Goal: Task Accomplishment & Management: Use online tool/utility

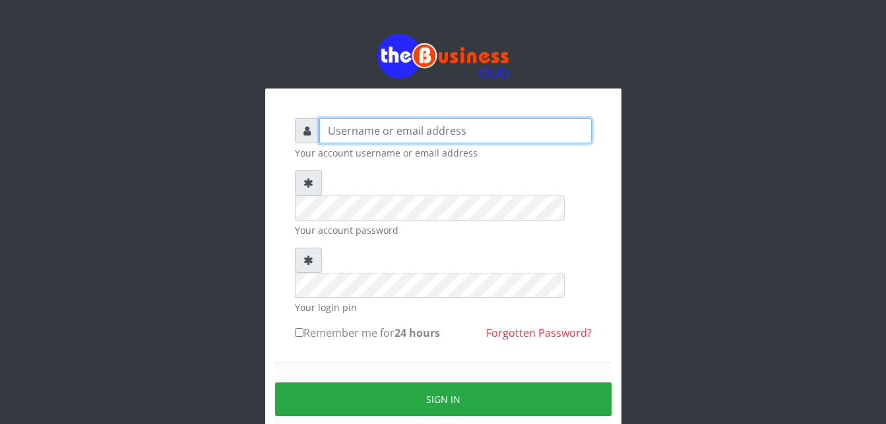
drag, startPoint x: 0, startPoint y: 0, endPoint x: 386, endPoint y: 129, distance: 406.9
click at [386, 129] on input "text" at bounding box center [455, 130] width 273 height 25
type input "m"
type input "Moniquetech"
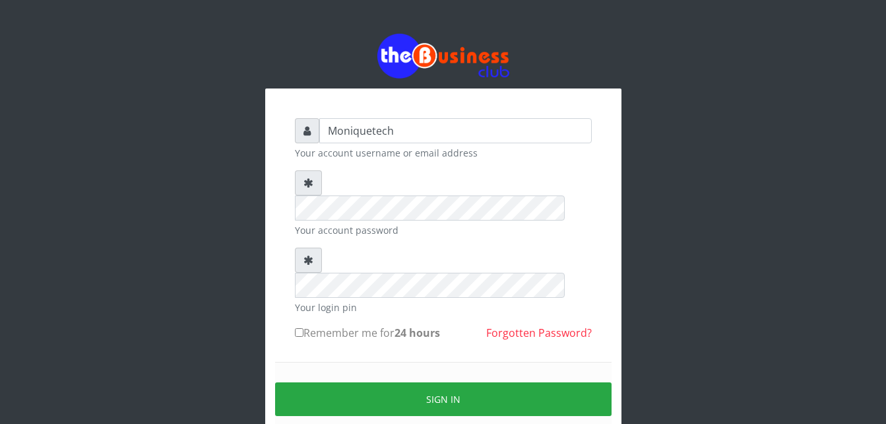
click at [299, 328] on input "Remember me for 24 hours" at bounding box center [299, 332] width 9 height 9
checkbox input "true"
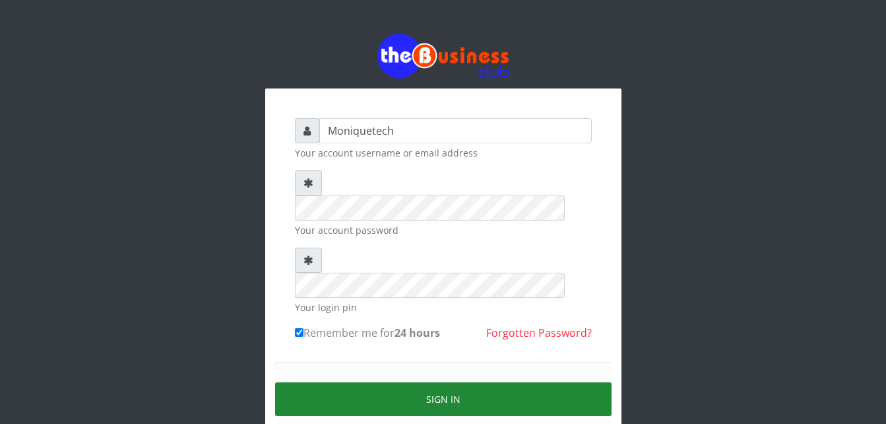
click at [327, 382] on button "Sign in" at bounding box center [443, 399] width 337 height 34
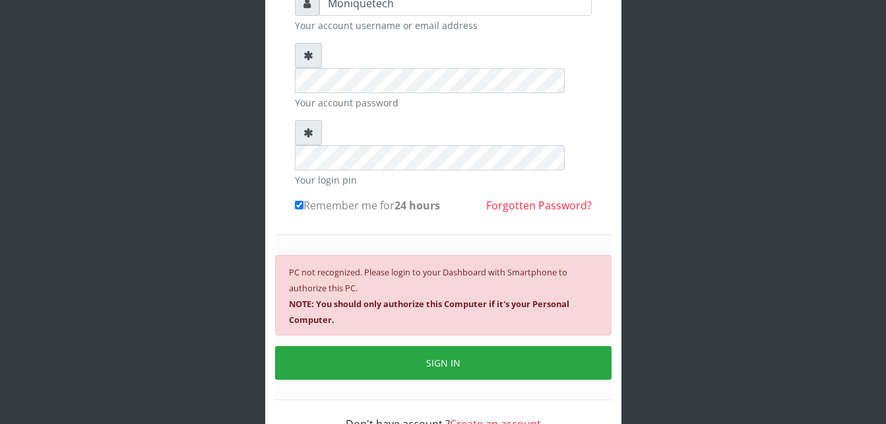
scroll to position [132, 0]
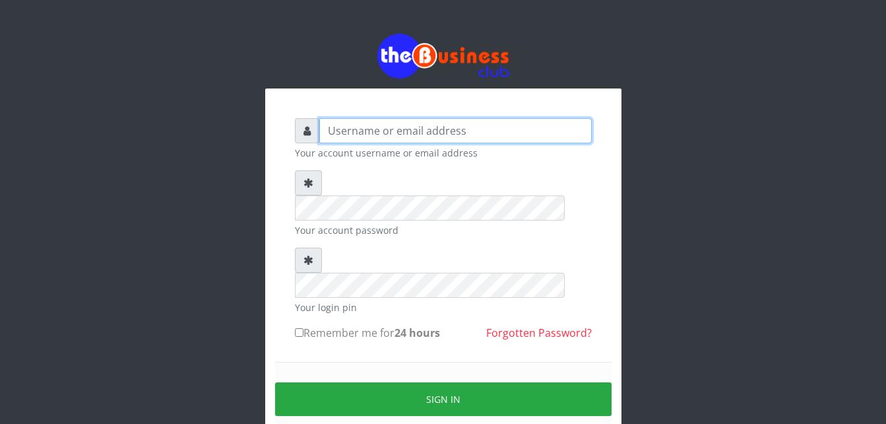
type input "Moniquetech"
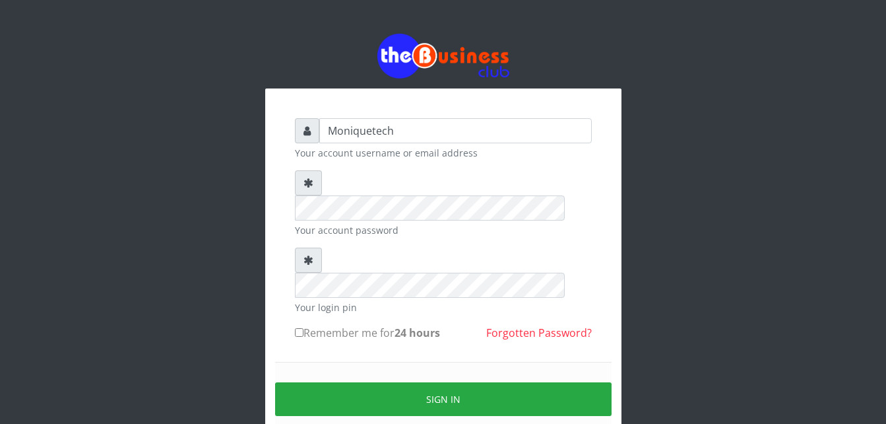
click at [298, 328] on input "Remember me for 24 hours" at bounding box center [299, 332] width 9 height 9
checkbox input "true"
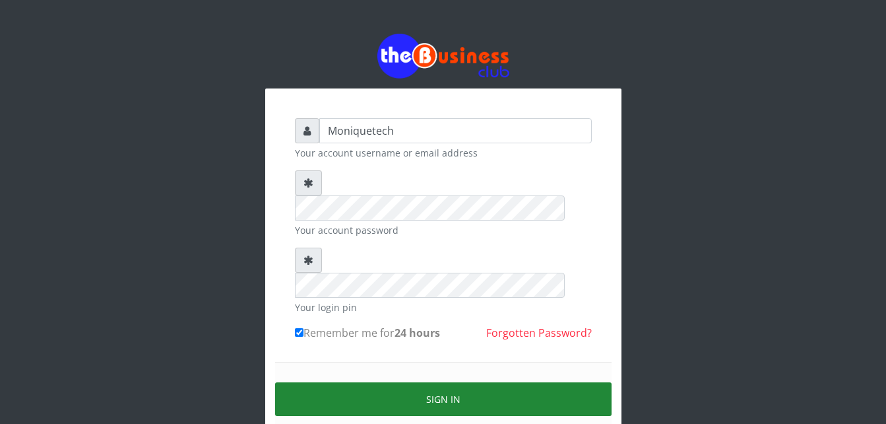
click at [315, 382] on button "Sign in" at bounding box center [443, 399] width 337 height 34
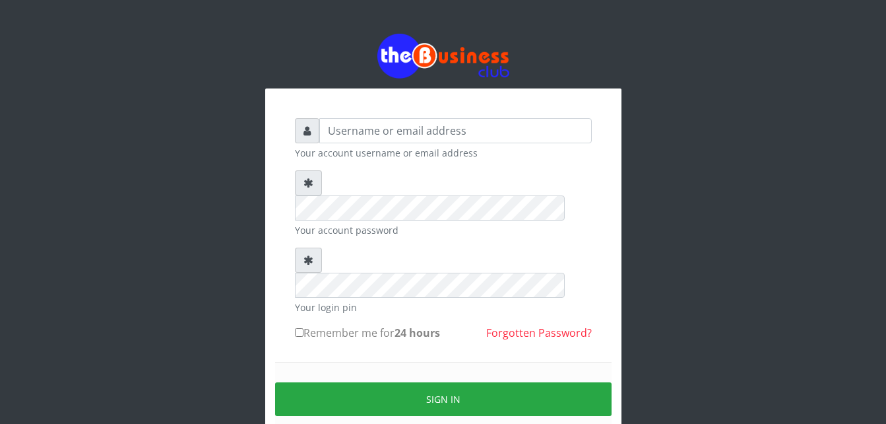
type input "Moniquetech"
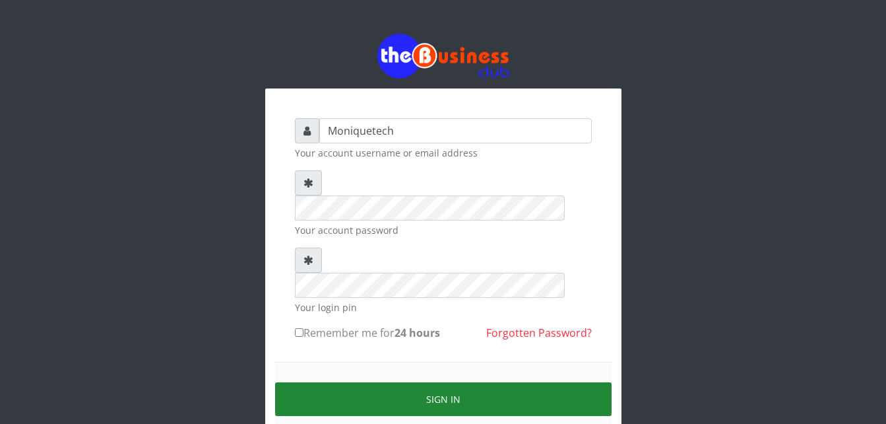
click at [586, 382] on button "Sign in" at bounding box center [443, 399] width 337 height 34
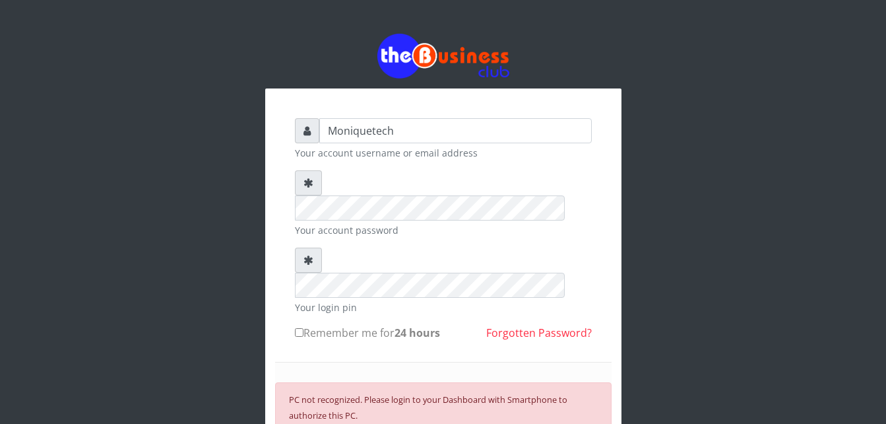
click at [300, 328] on input "Remember me for 24 hours" at bounding box center [299, 332] width 9 height 9
checkbox input "true"
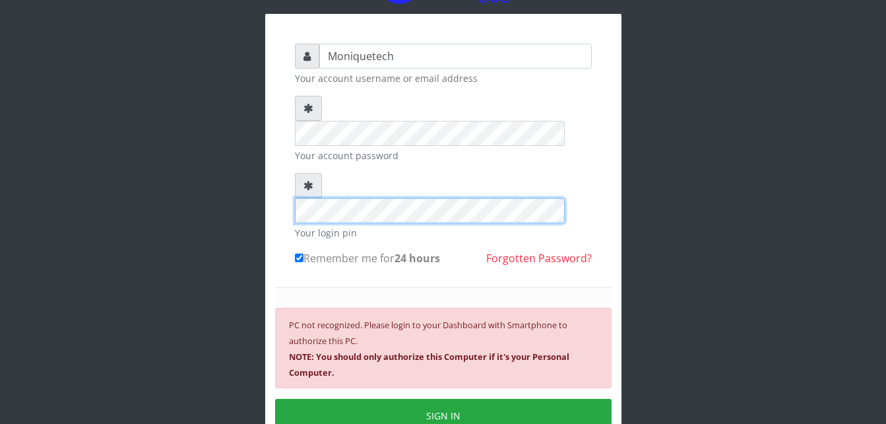
scroll to position [115, 0]
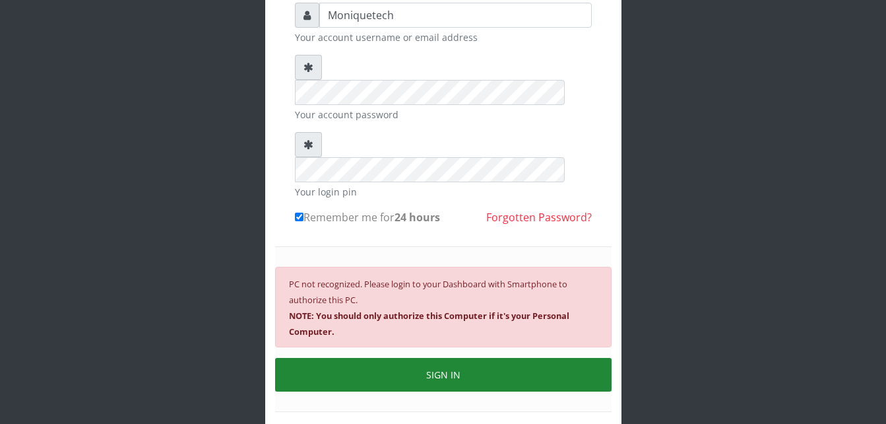
click at [457, 358] on button "SIGN IN" at bounding box center [443, 375] width 337 height 34
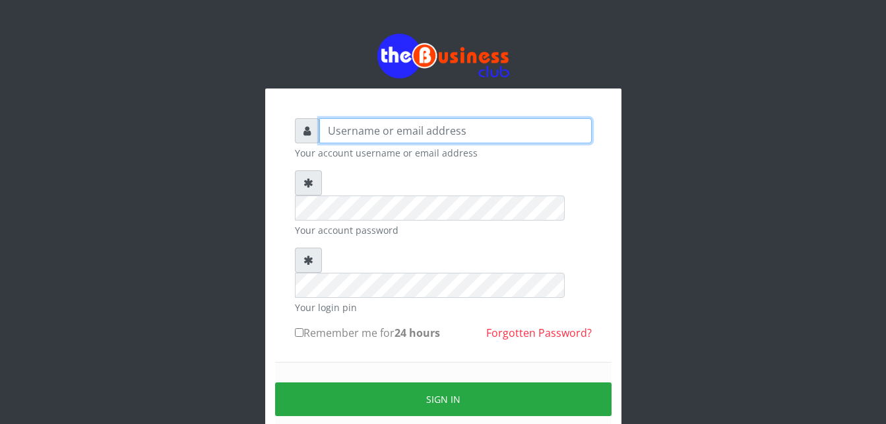
click at [401, 133] on input "text" at bounding box center [455, 130] width 273 height 25
type input "Moniquetech"
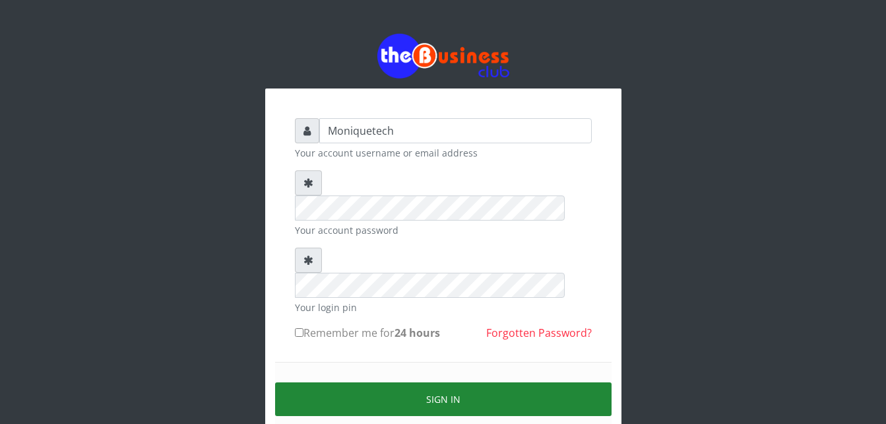
click at [556, 382] on button "Sign in" at bounding box center [443, 399] width 337 height 34
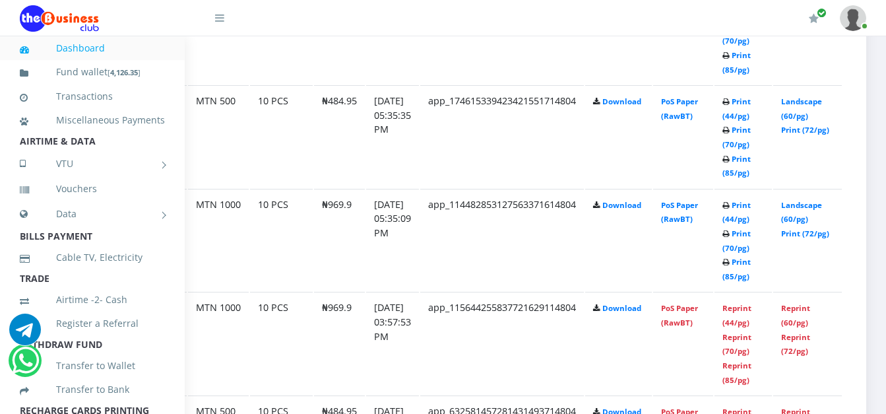
scroll to position [1148, 95]
click at [737, 233] on link "Print (70/pg)" at bounding box center [736, 240] width 28 height 24
click at [683, 207] on link "PoS Paper (RawBT)" at bounding box center [679, 212] width 37 height 24
click at [614, 205] on link "Download" at bounding box center [621, 205] width 39 height 10
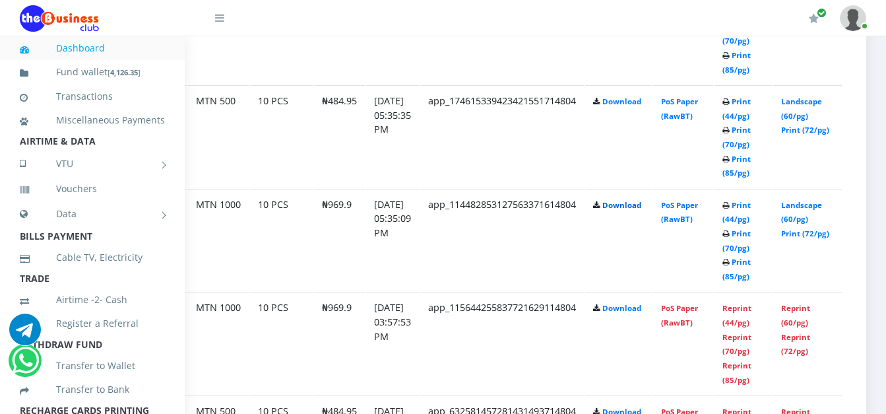
scroll to position [1148, 95]
drag, startPoint x: 798, startPoint y: 309, endPoint x: 513, endPoint y: 125, distance: 339.5
click at [798, 309] on link "Reprint (60/pg)" at bounding box center [795, 315] width 29 height 24
click at [788, 310] on link "Reprint (60/pg)" at bounding box center [795, 315] width 29 height 24
click at [736, 311] on link "Reprint (44/pg)" at bounding box center [736, 315] width 29 height 24
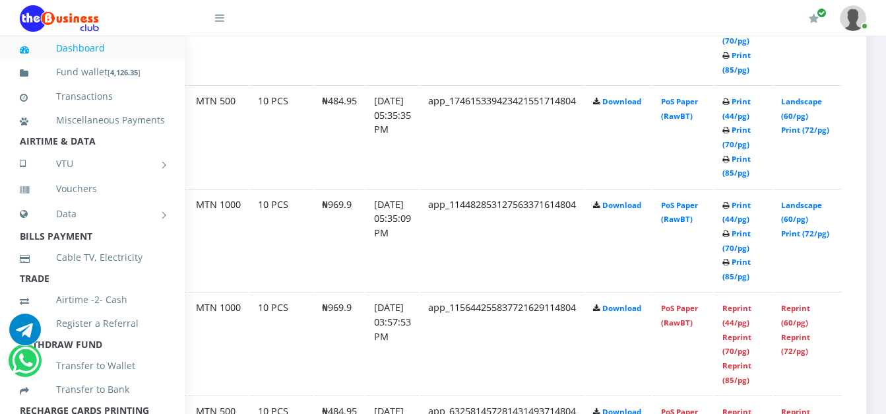
click at [801, 208] on link "Landscape (60/pg)" at bounding box center [801, 212] width 41 height 24
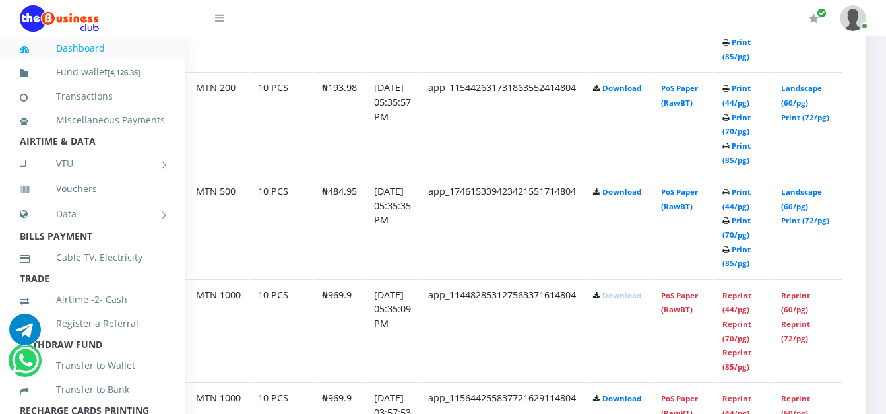
scroll to position [1058, 95]
click at [786, 296] on link "Reprint (60/pg)" at bounding box center [795, 302] width 29 height 24
click at [794, 194] on link "Landscape (60/pg)" at bounding box center [801, 199] width 41 height 24
click at [796, 210] on link "Landscape (60/pg)" at bounding box center [801, 199] width 41 height 24
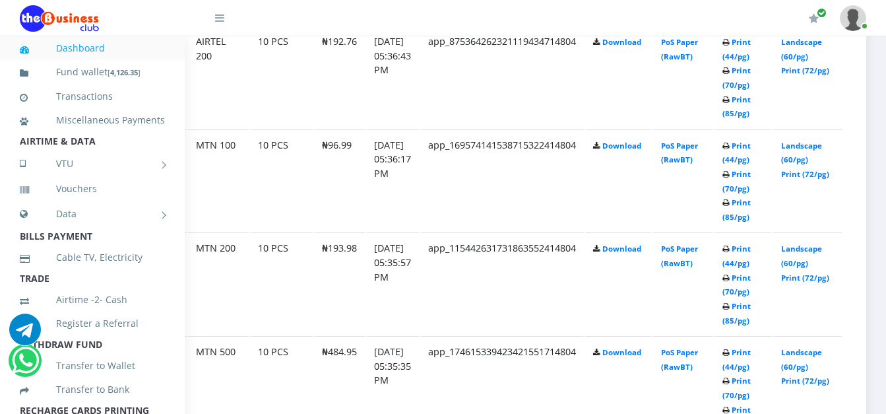
scroll to position [897, 95]
click at [798, 251] on link "Landscape (60/pg)" at bounding box center [801, 255] width 41 height 24
click at [800, 151] on link "Landscape (60/pg)" at bounding box center [801, 153] width 41 height 24
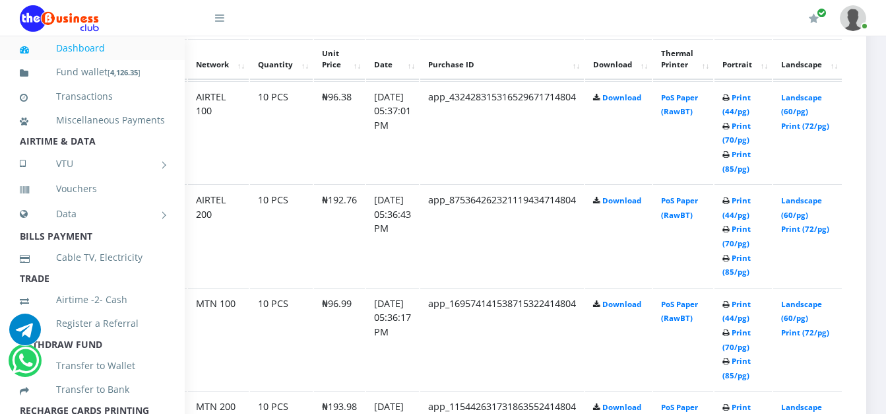
scroll to position [739, 95]
click at [794, 205] on link "Landscape (60/pg)" at bounding box center [801, 207] width 41 height 24
click at [794, 99] on link "Landscape (60/pg)" at bounding box center [801, 104] width 41 height 24
